Goal: Check status: Check status

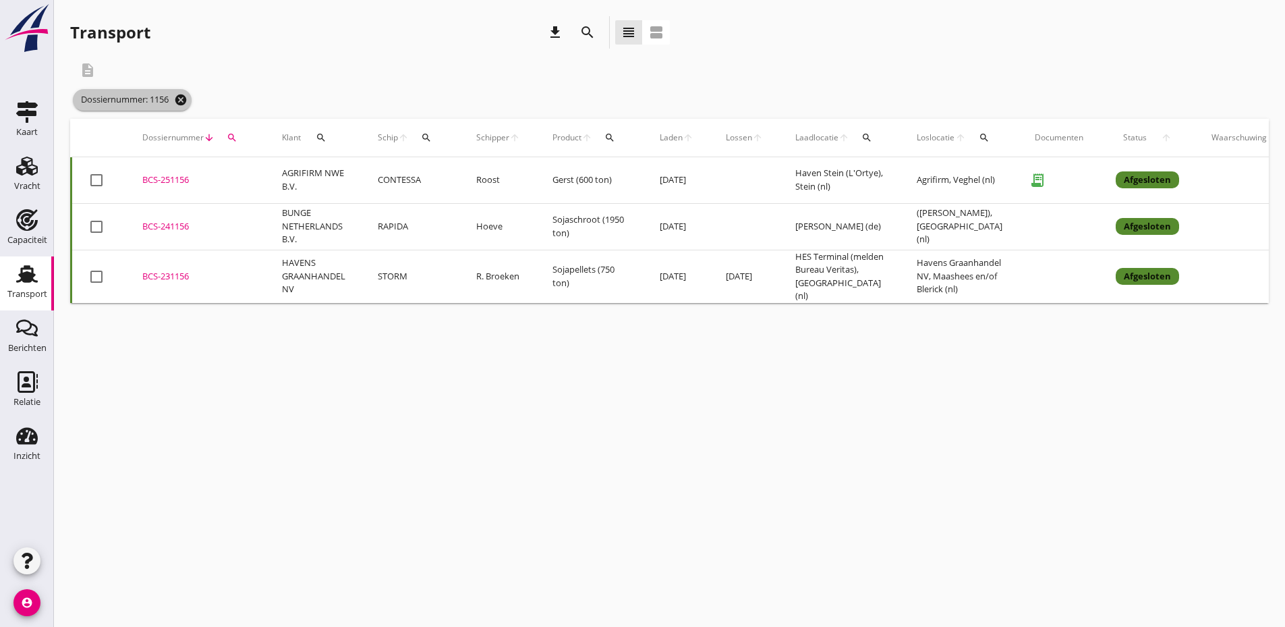
click at [181, 99] on icon "cancel" at bounding box center [180, 99] width 13 height 13
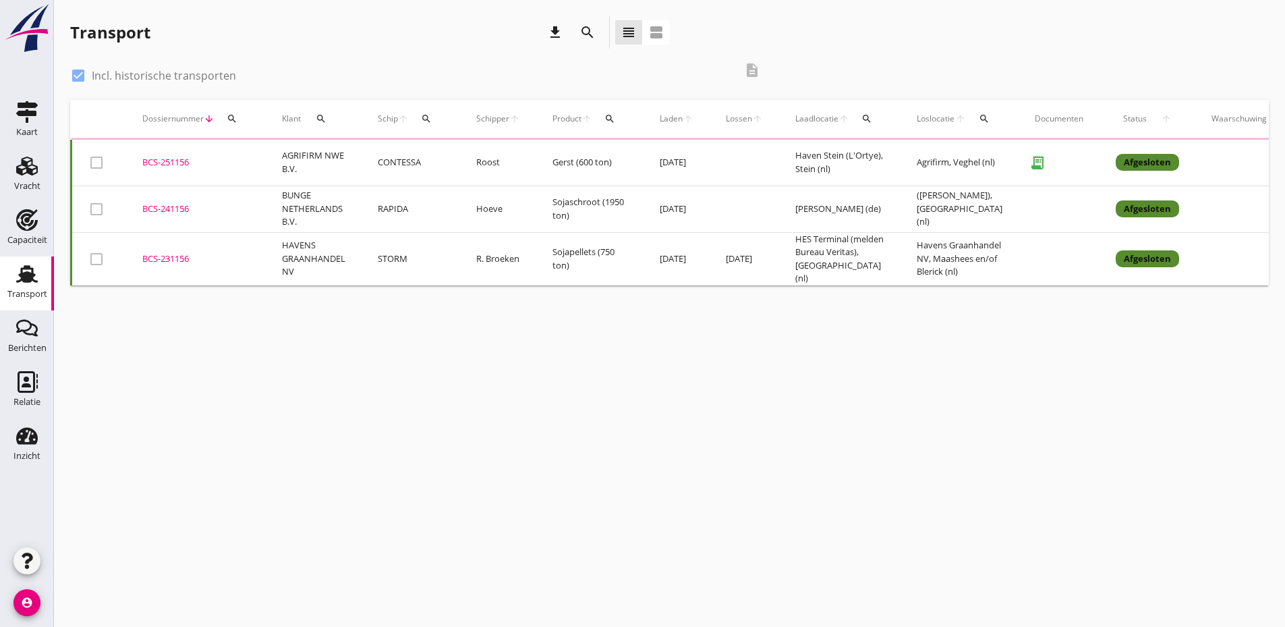
click at [230, 119] on icon "search" at bounding box center [232, 118] width 11 height 11
click at [247, 161] on input "Zoeken op dossiernummer..." at bounding box center [295, 158] width 140 height 22
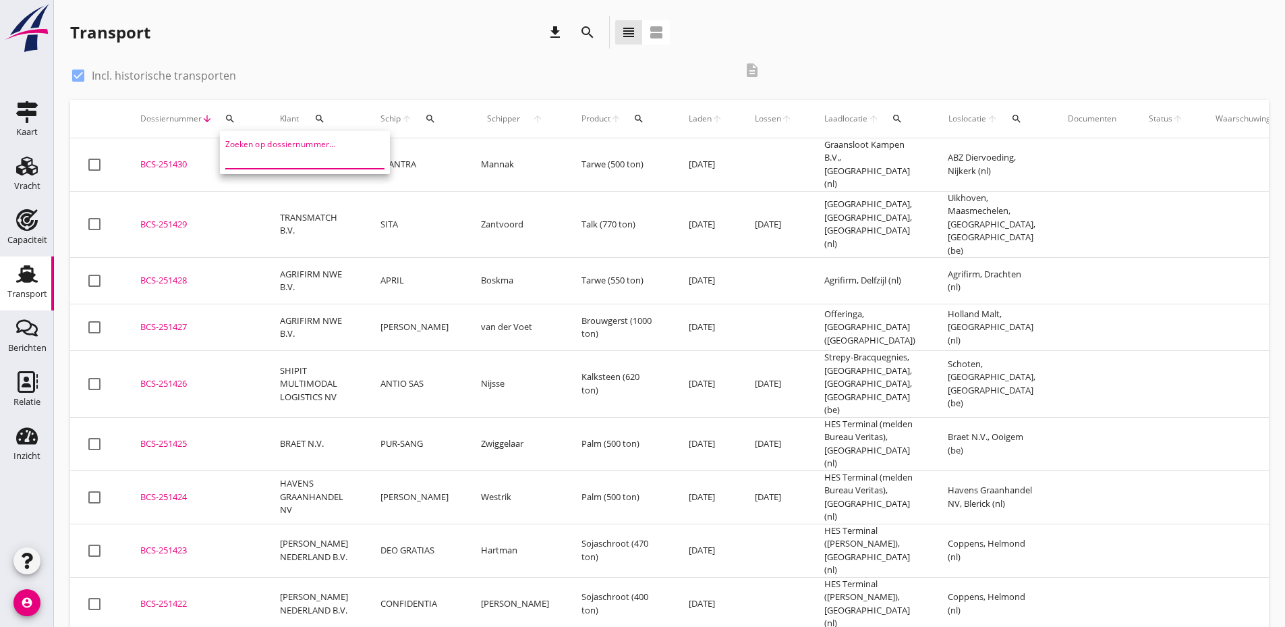
click at [425, 119] on icon "search" at bounding box center [430, 118] width 11 height 11
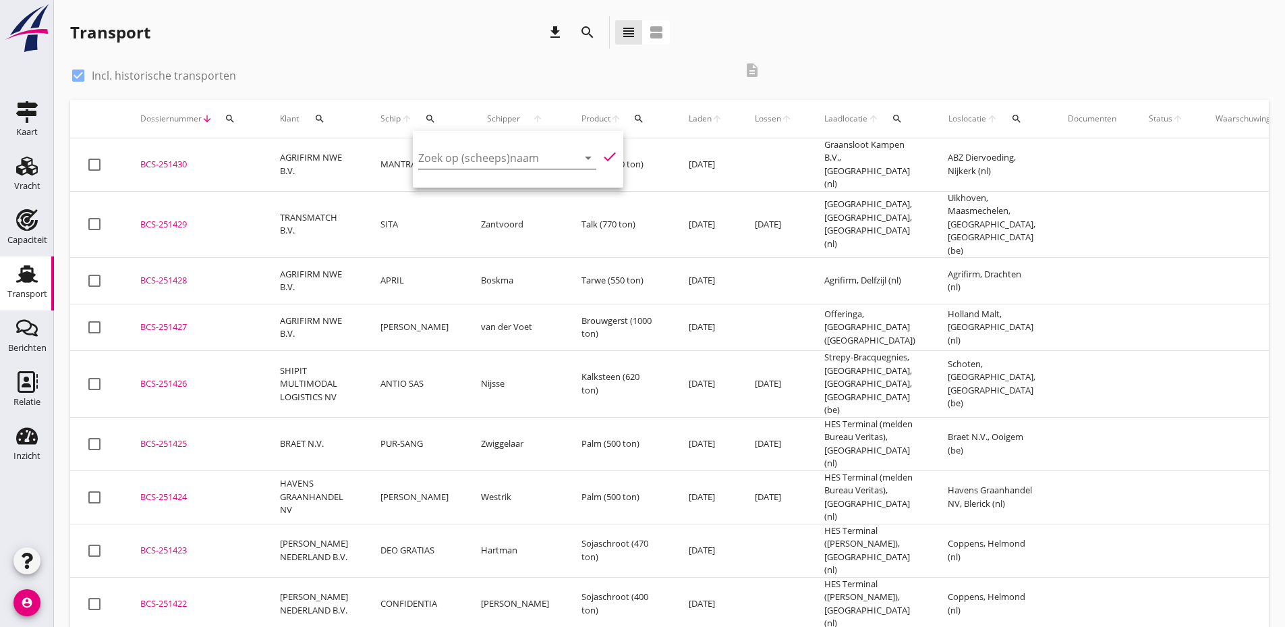
click at [429, 167] on input "Zoek op (scheeps)naam" at bounding box center [488, 158] width 140 height 22
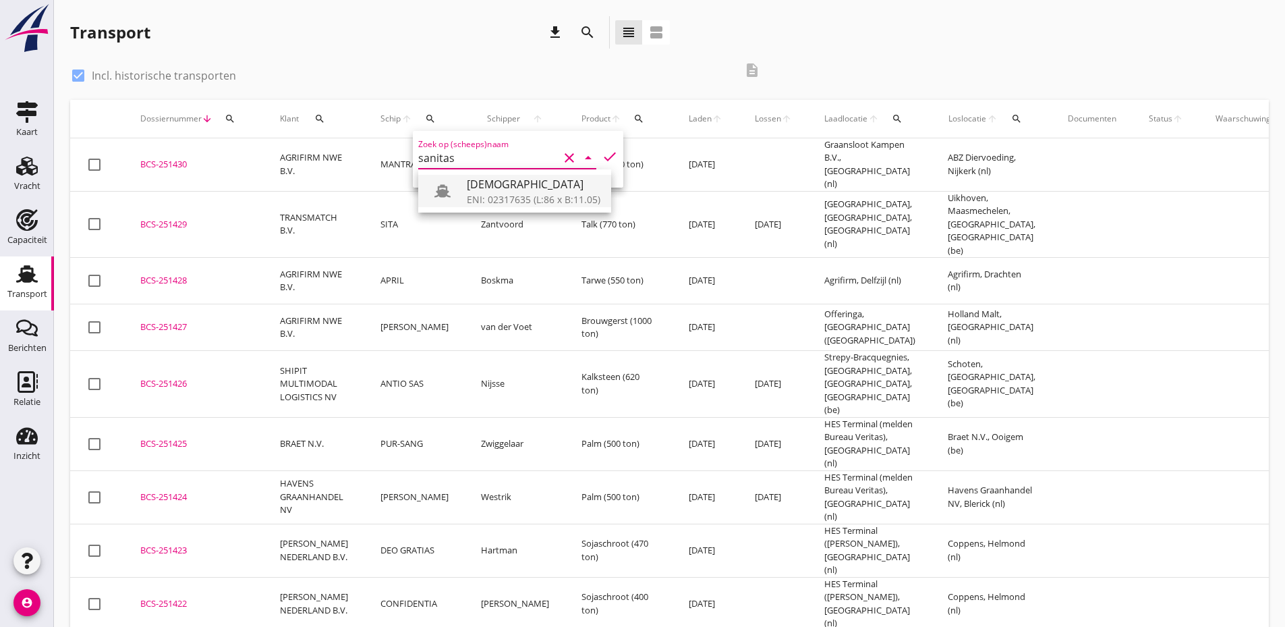
click at [486, 199] on div "ENI: 02317635 (L:86 x B:11.05)" at bounding box center [534, 199] width 134 height 14
click at [602, 156] on icon "check" at bounding box center [610, 156] width 16 height 16
type input "[DEMOGRAPHIC_DATA]"
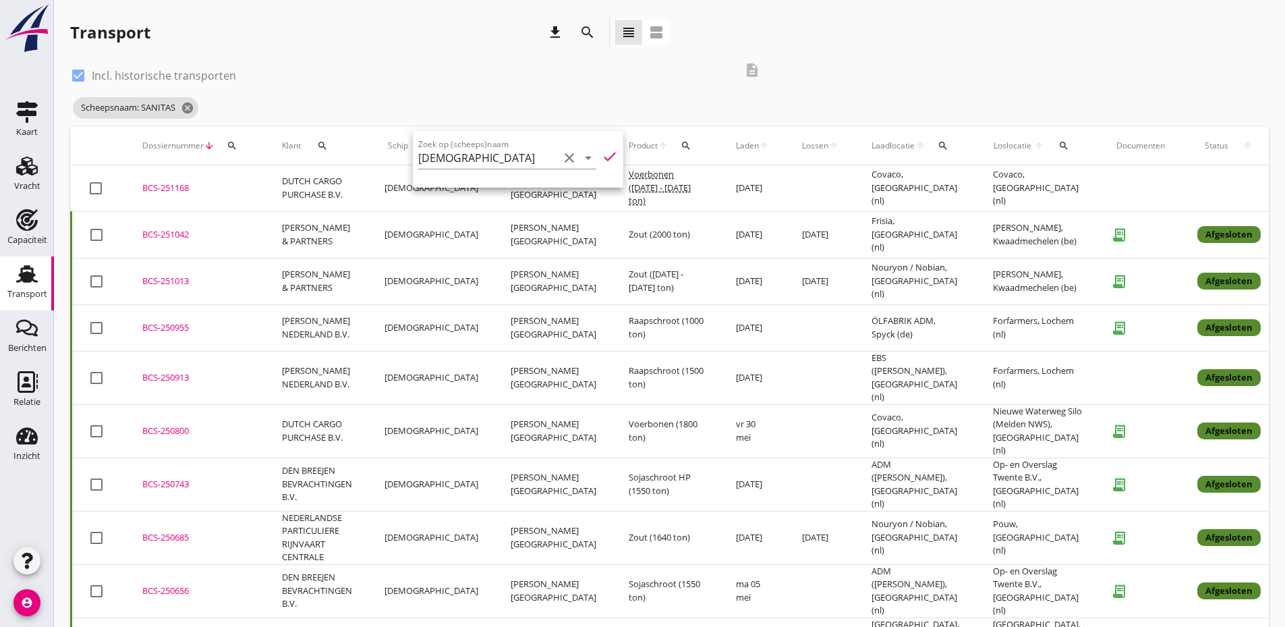
click at [167, 186] on div "BCS-251168" at bounding box center [195, 187] width 107 height 13
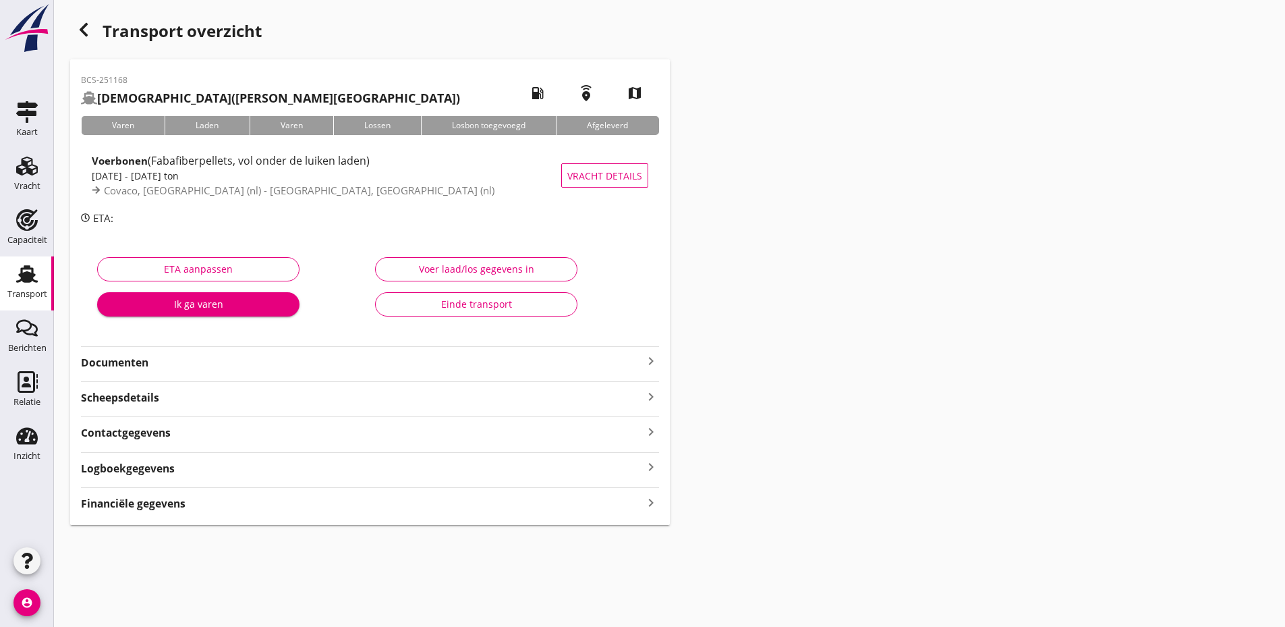
click at [410, 369] on strong "Documenten" at bounding box center [362, 363] width 562 height 16
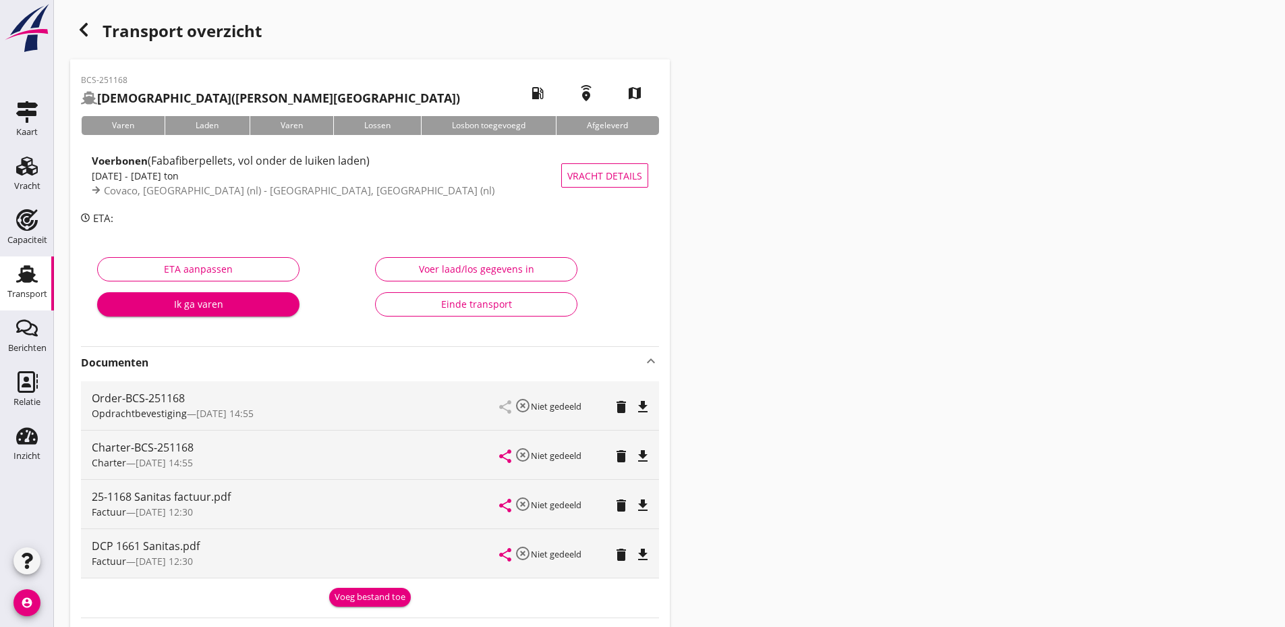
click at [92, 28] on div "button" at bounding box center [83, 29] width 27 height 27
